Goal: Transaction & Acquisition: Purchase product/service

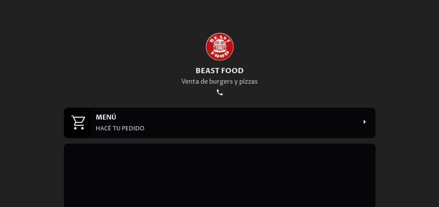
click at [265, 124] on div "MENÚ HACÉ TU PEDIDO" at bounding box center [226, 122] width 261 height 19
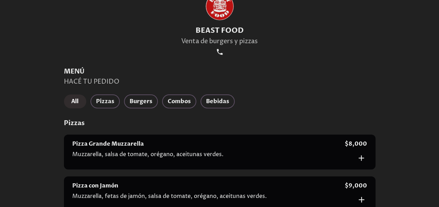
scroll to position [69, 0]
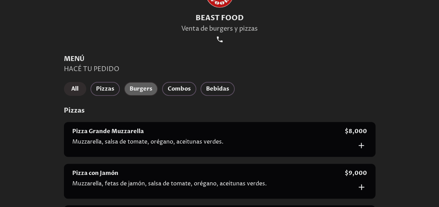
click at [131, 91] on span "Burgers" at bounding box center [140, 89] width 23 height 10
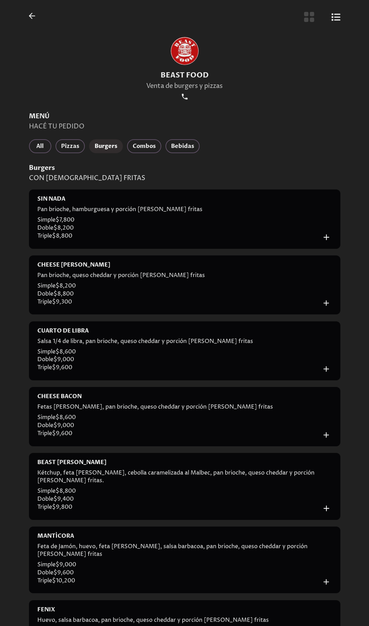
scroll to position [0, 0]
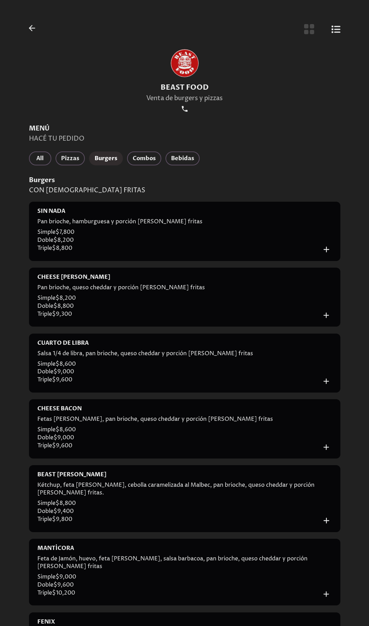
click at [310, 33] on icon "Botón de vista de cuadrícula" at bounding box center [309, 29] width 10 height 10
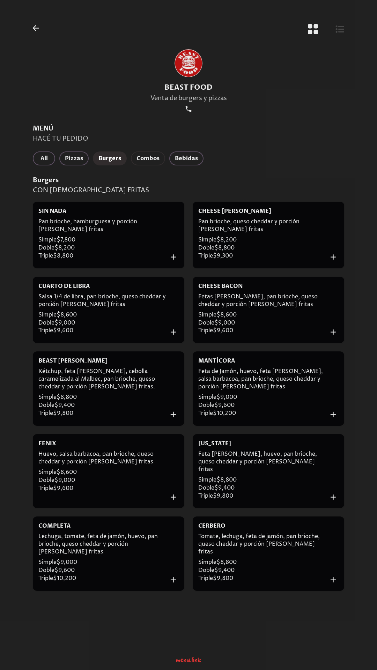
click at [152, 154] on span "Combos" at bounding box center [147, 159] width 23 height 10
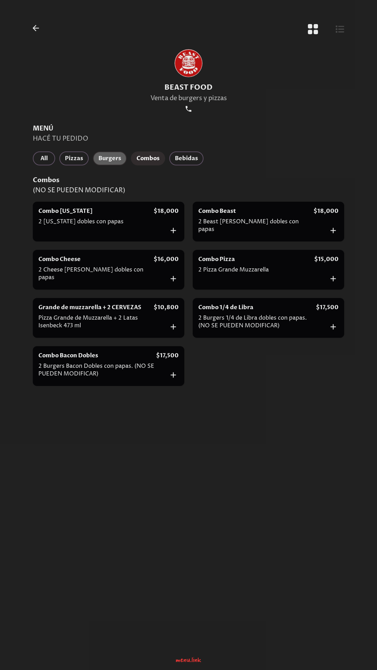
click at [112, 164] on button "Burgers" at bounding box center [110, 158] width 34 height 14
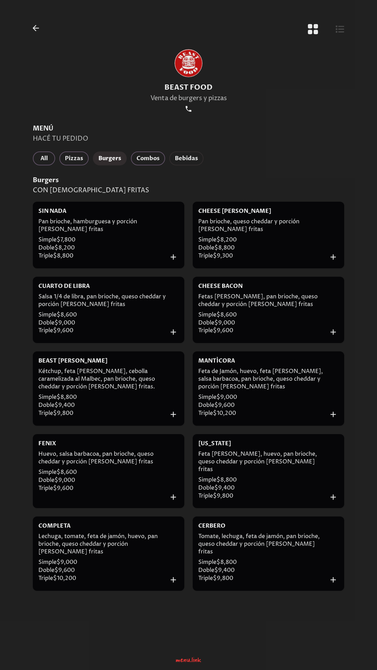
click at [195, 158] on span "Bebidas" at bounding box center [186, 159] width 23 height 10
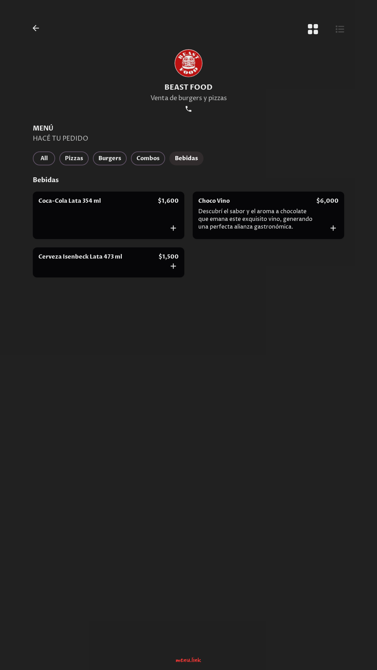
click at [111, 151] on div "MENÚ HACÉ TU PEDIDO All Pizzas Burgers Combos Bebidas Bebidas Coca-Cola Lata 35…" at bounding box center [188, 202] width 311 height 157
click at [111, 152] on button "Burgers" at bounding box center [110, 158] width 34 height 14
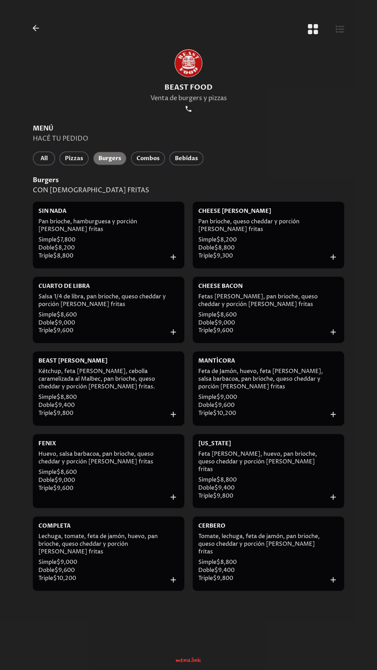
click at [111, 152] on button "Burgers" at bounding box center [110, 158] width 34 height 14
click at [48, 158] on span "All" at bounding box center [43, 159] width 11 height 10
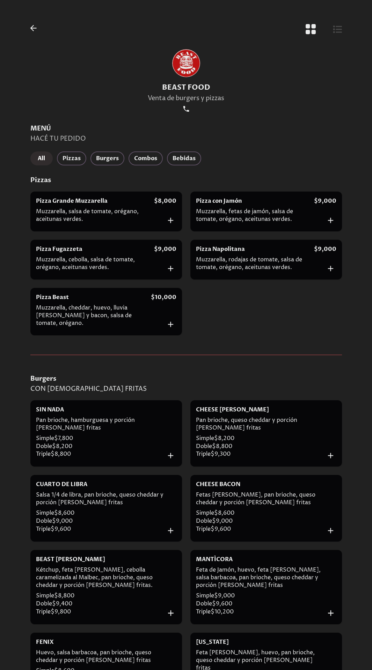
drag, startPoint x: 288, startPoint y: 354, endPoint x: 309, endPoint y: 144, distance: 211.1
click at [309, 144] on div "MENÚ HACÉ TU PEDIDO All Pizzas Burgers Combos Bebidas Pizzas Pizza Grande Muzza…" at bounding box center [185, 653] width 311 height 1058
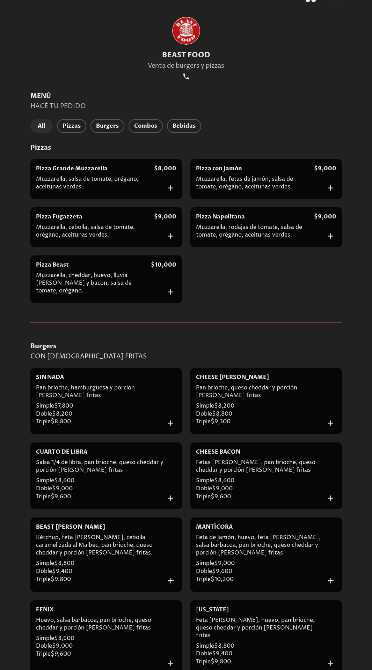
scroll to position [32, 0]
click at [104, 130] on span "Burgers" at bounding box center [107, 126] width 23 height 10
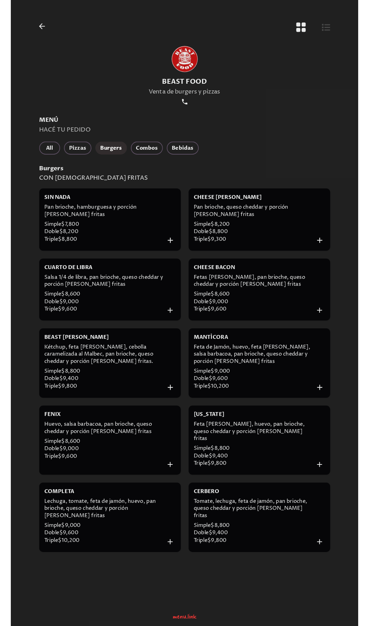
scroll to position [0, 0]
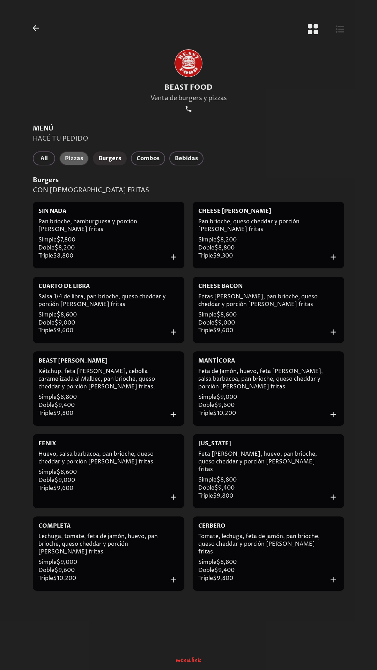
click at [79, 156] on span "Pizzas" at bounding box center [74, 159] width 18 height 10
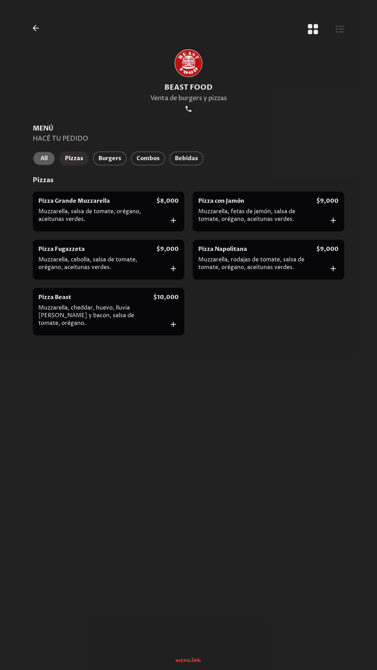
click at [47, 159] on span "All" at bounding box center [43, 159] width 11 height 10
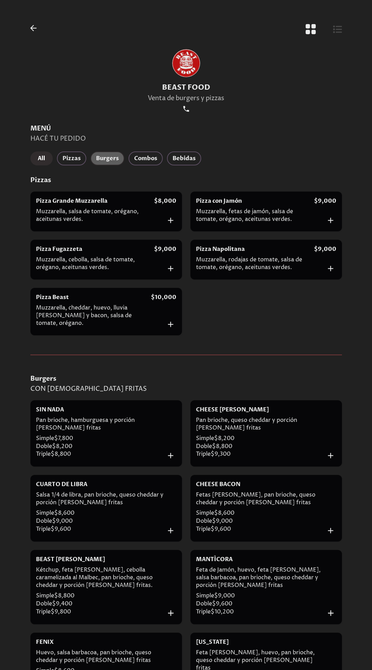
click at [111, 157] on span "Burgers" at bounding box center [107, 159] width 23 height 10
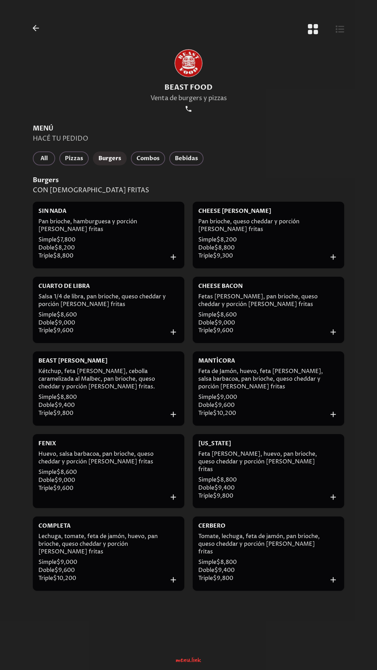
click at [296, 97] on div "BEAST FOOD Venta de burgers y pizzas" at bounding box center [188, 81] width 328 height 85
click at [272, 120] on div "BEAST FOOD Venta de burgers y pizzas" at bounding box center [188, 81] width 328 height 85
click at [280, 129] on h2 "MENÚ" at bounding box center [188, 128] width 311 height 9
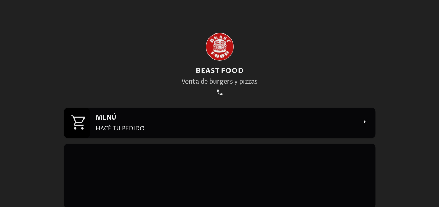
click at [254, 135] on div "MENÚ HACÉ TU PEDIDO" at bounding box center [232, 123] width 285 height 30
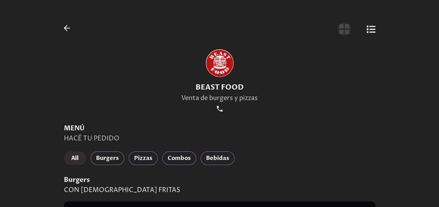
click at [338, 32] on icon "Botón de vista de cuadrícula" at bounding box center [344, 29] width 12 height 12
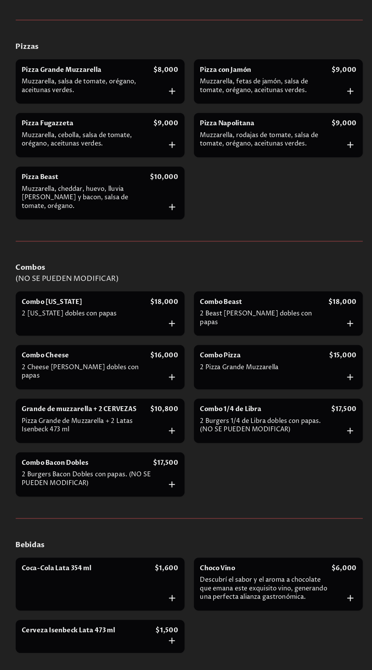
scroll to position [524, 0]
